Goal: Check status: Check status

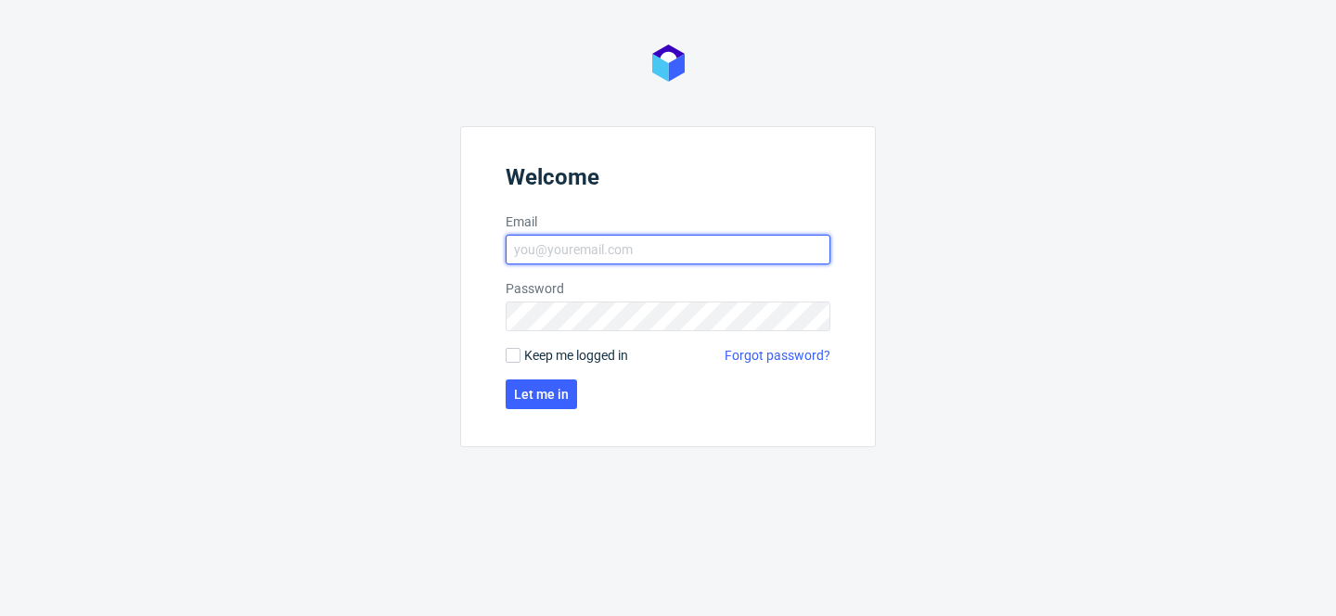
type input "[PERSON_NAME][EMAIL_ADDRESS][PERSON_NAME][DOMAIN_NAME]"
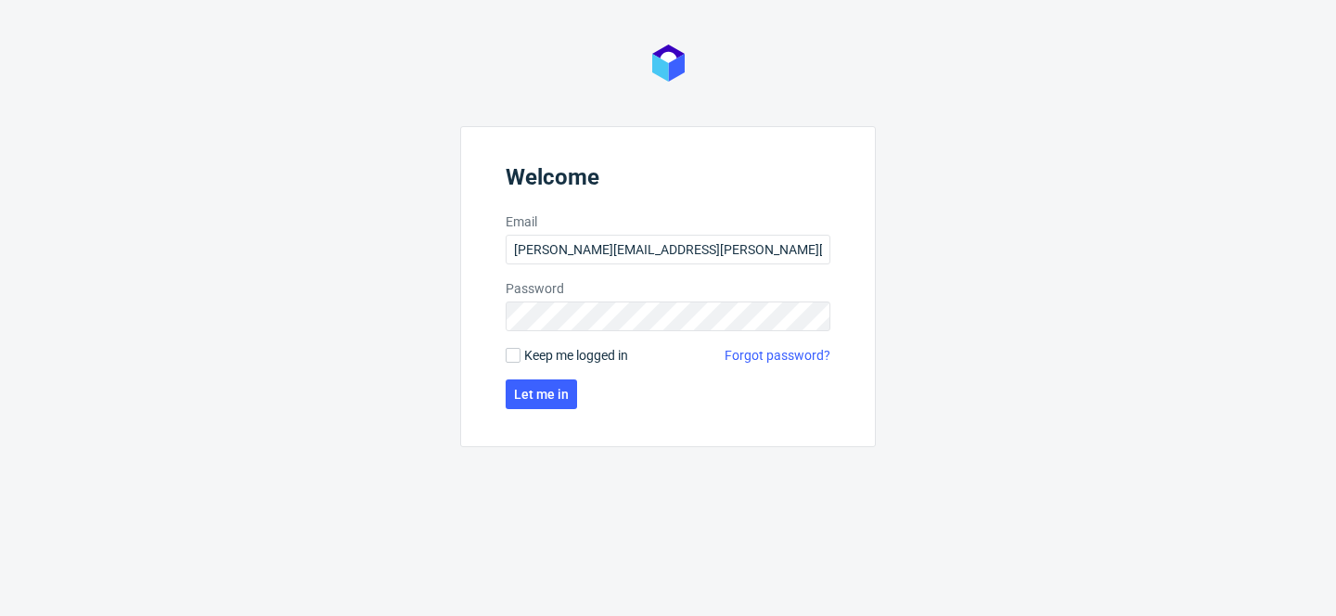
click at [565, 358] on span "Keep me logged in" at bounding box center [576, 355] width 104 height 19
click at [521, 358] on input "Keep me logged in" at bounding box center [513, 355] width 15 height 15
checkbox input "true"
click at [552, 400] on span "Let me in" at bounding box center [541, 394] width 55 height 13
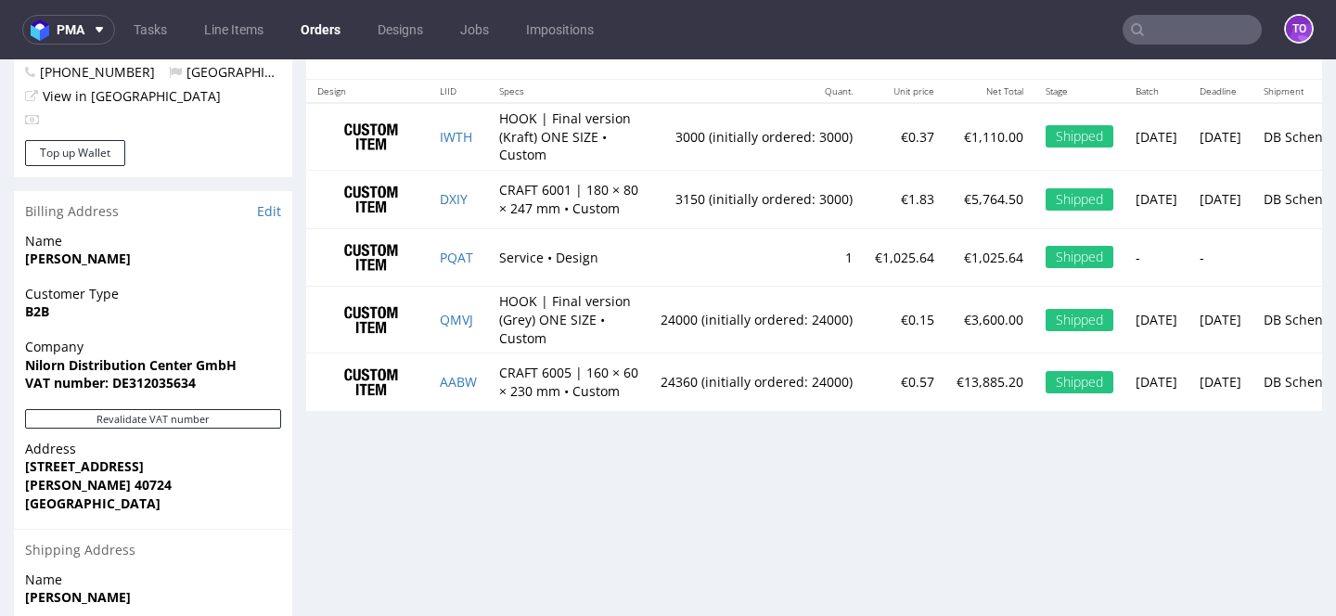
scroll to position [899, 0]
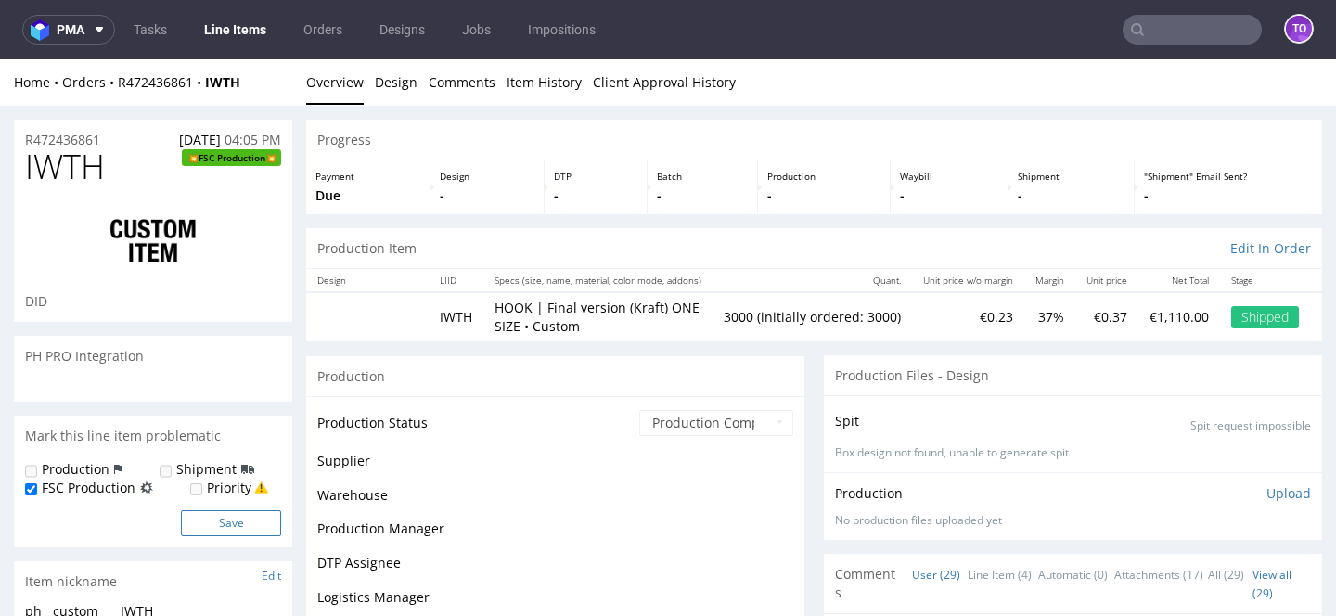
scroll to position [1937, 0]
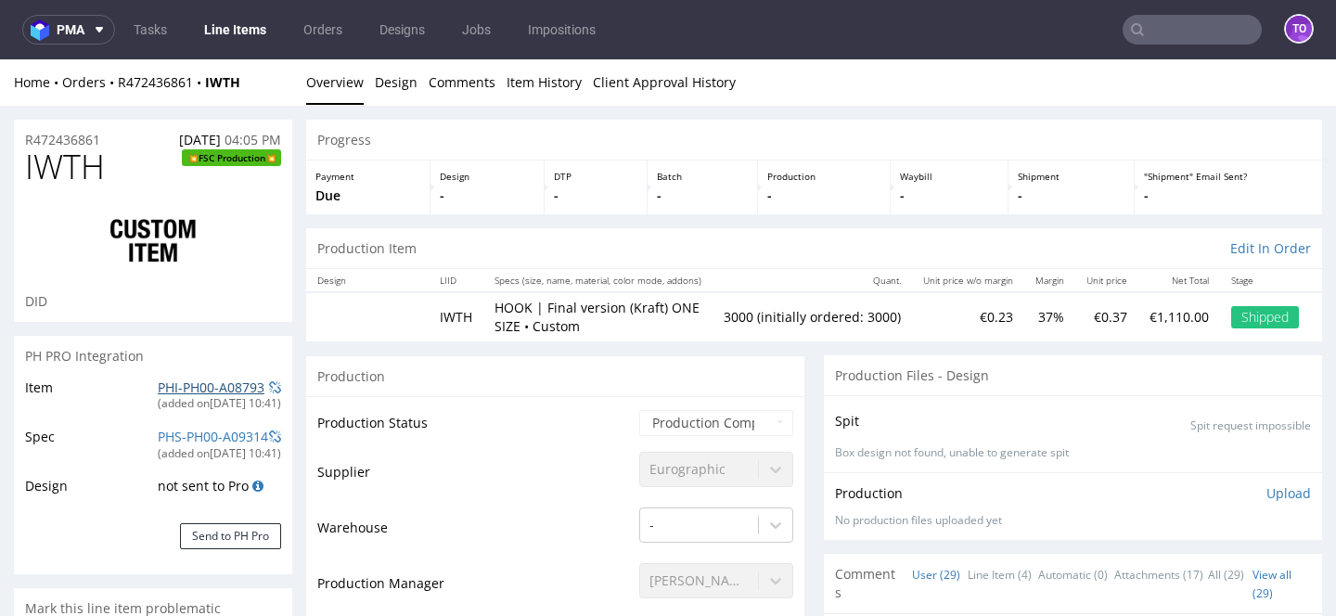
click at [208, 387] on link "PHI-PH00-A08793" at bounding box center [211, 388] width 107 height 18
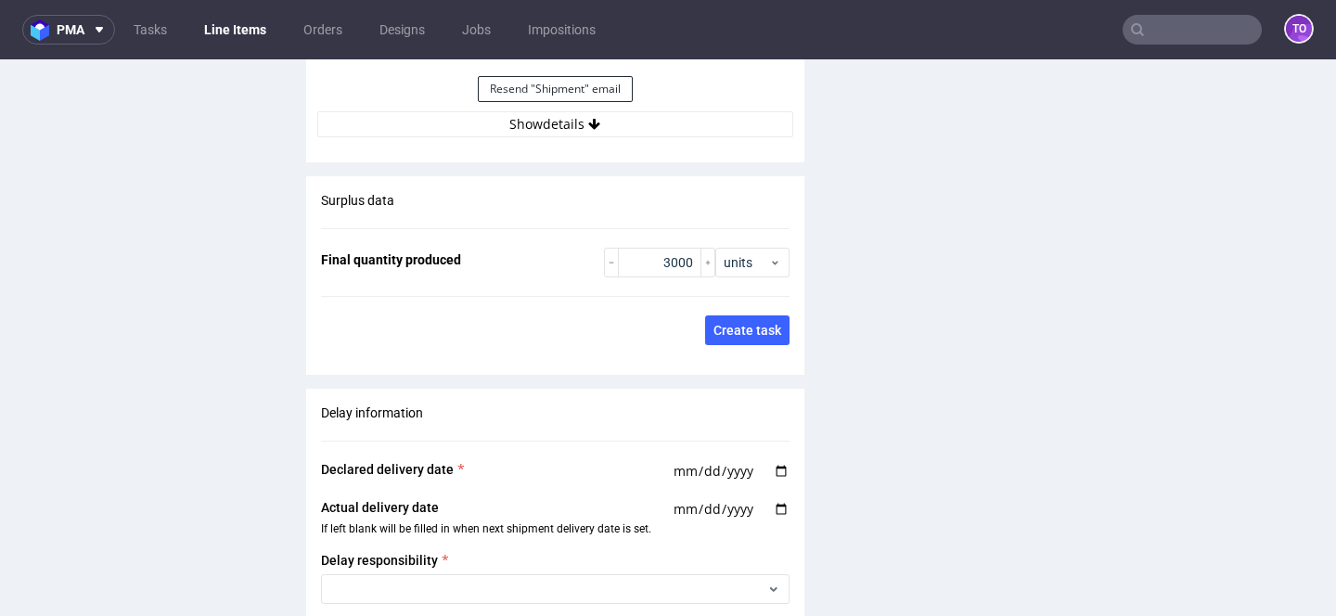
scroll to position [3363, 0]
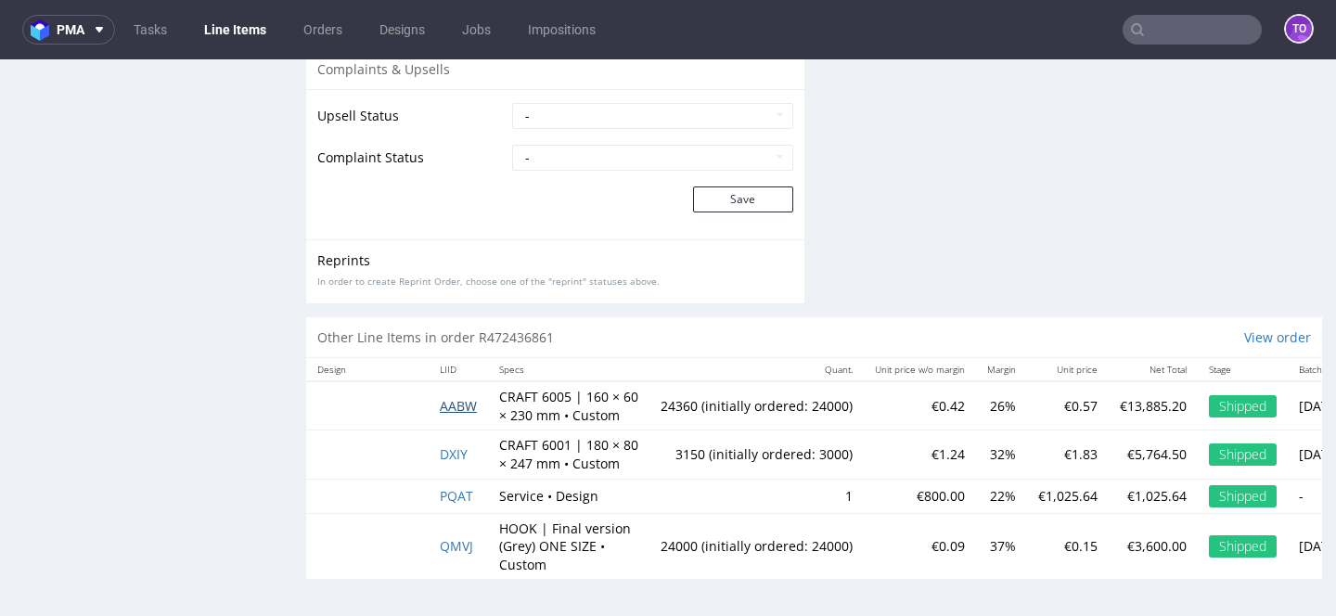
click at [456, 397] on span "AABW" at bounding box center [458, 406] width 37 height 18
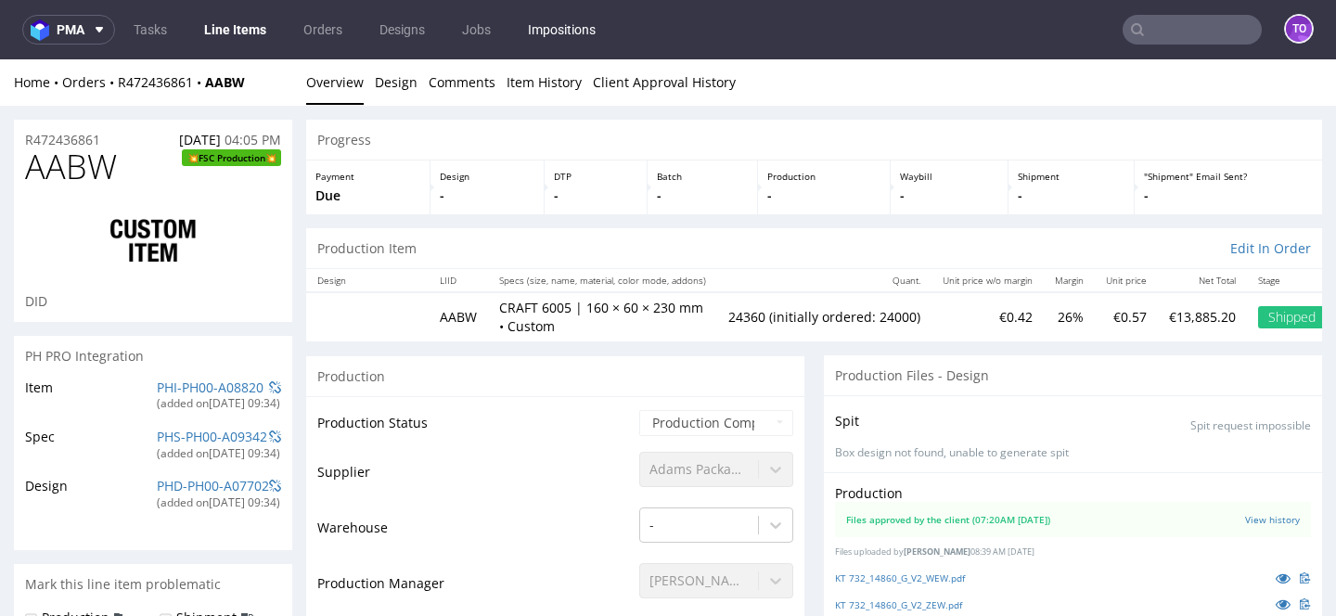
scroll to position [1937, 0]
click at [210, 384] on link "PHI-PH00-A08820" at bounding box center [210, 388] width 107 height 18
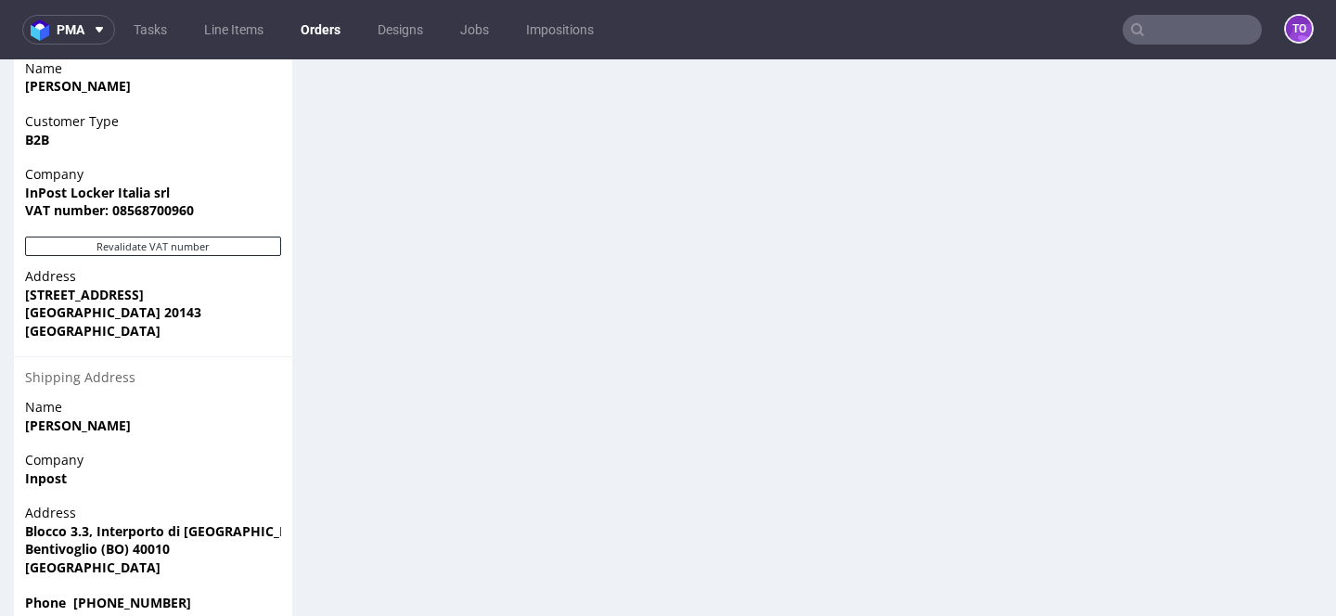
scroll to position [737, 0]
